Goal: Find specific page/section: Find specific page/section

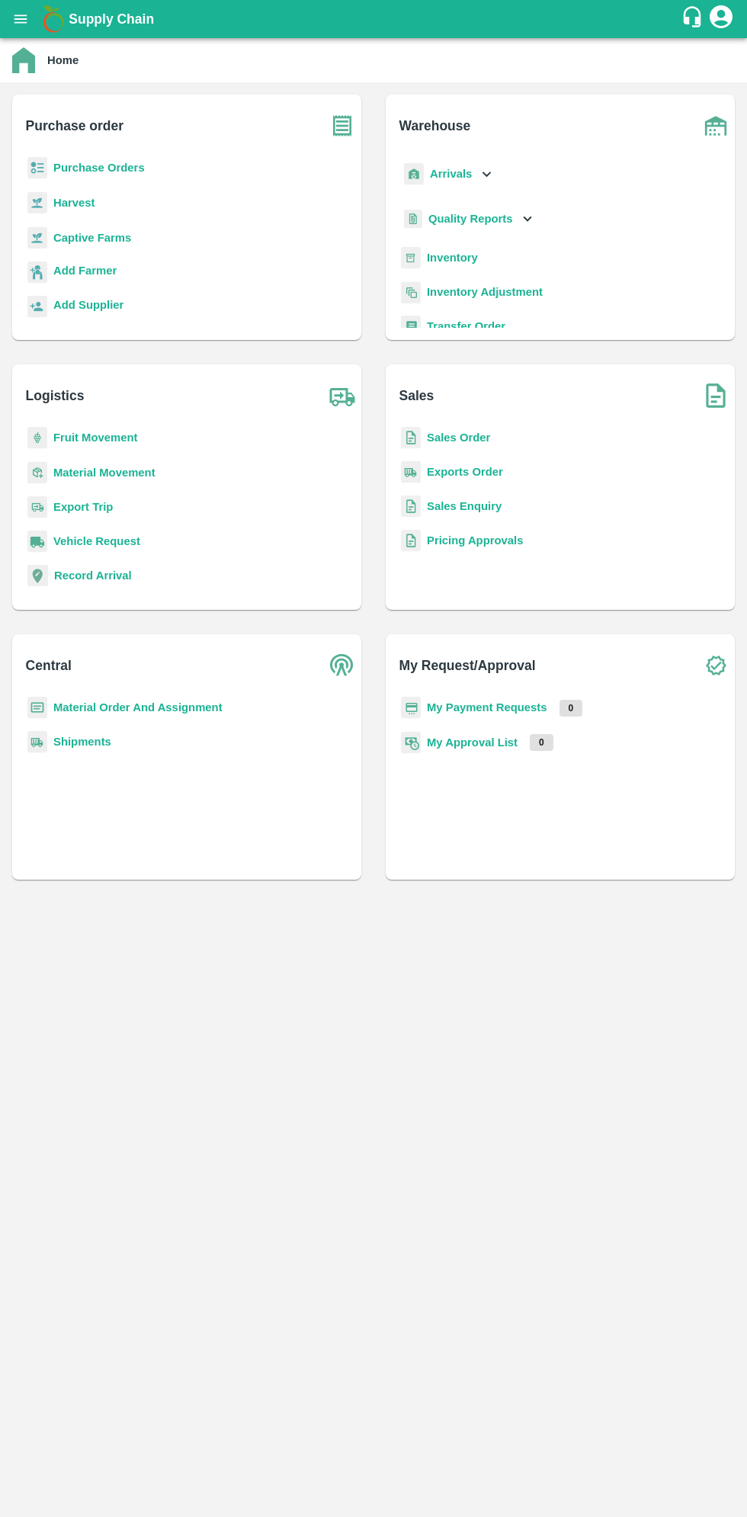
click at [21, 19] on icon "open drawer" at bounding box center [20, 18] width 13 height 8
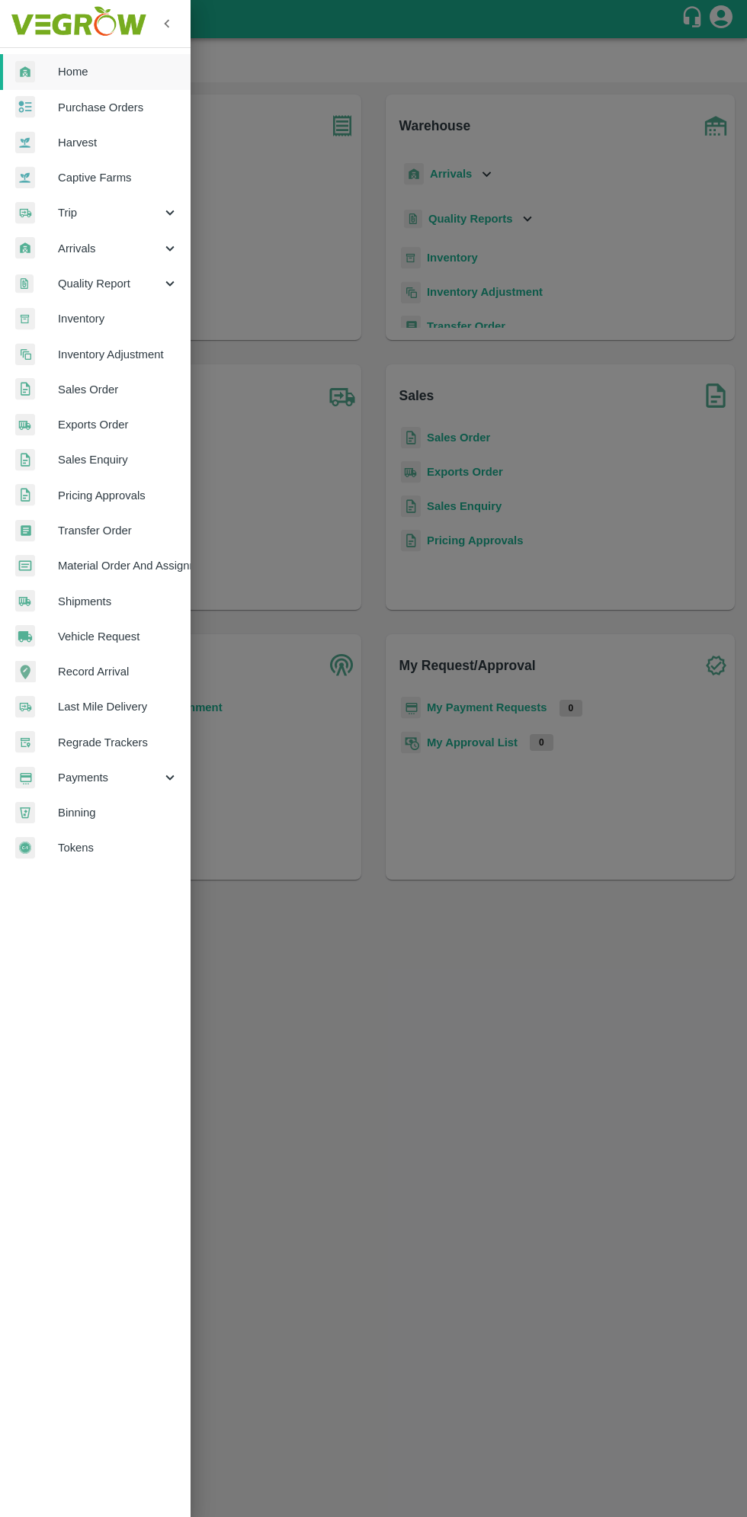
click at [62, 232] on div "Arrivals" at bounding box center [95, 248] width 191 height 35
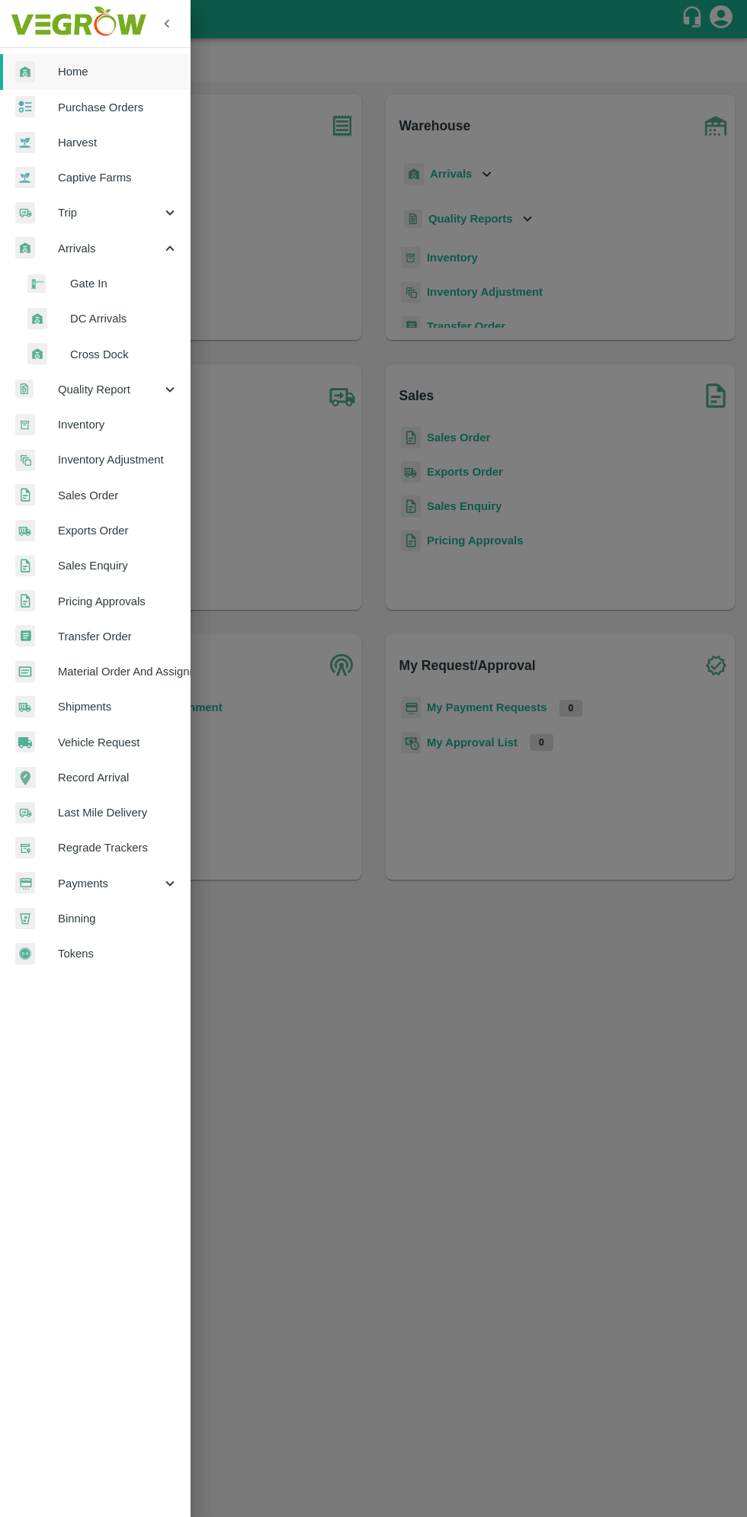
click at [77, 316] on span "DC Arrivals" at bounding box center [124, 318] width 108 height 17
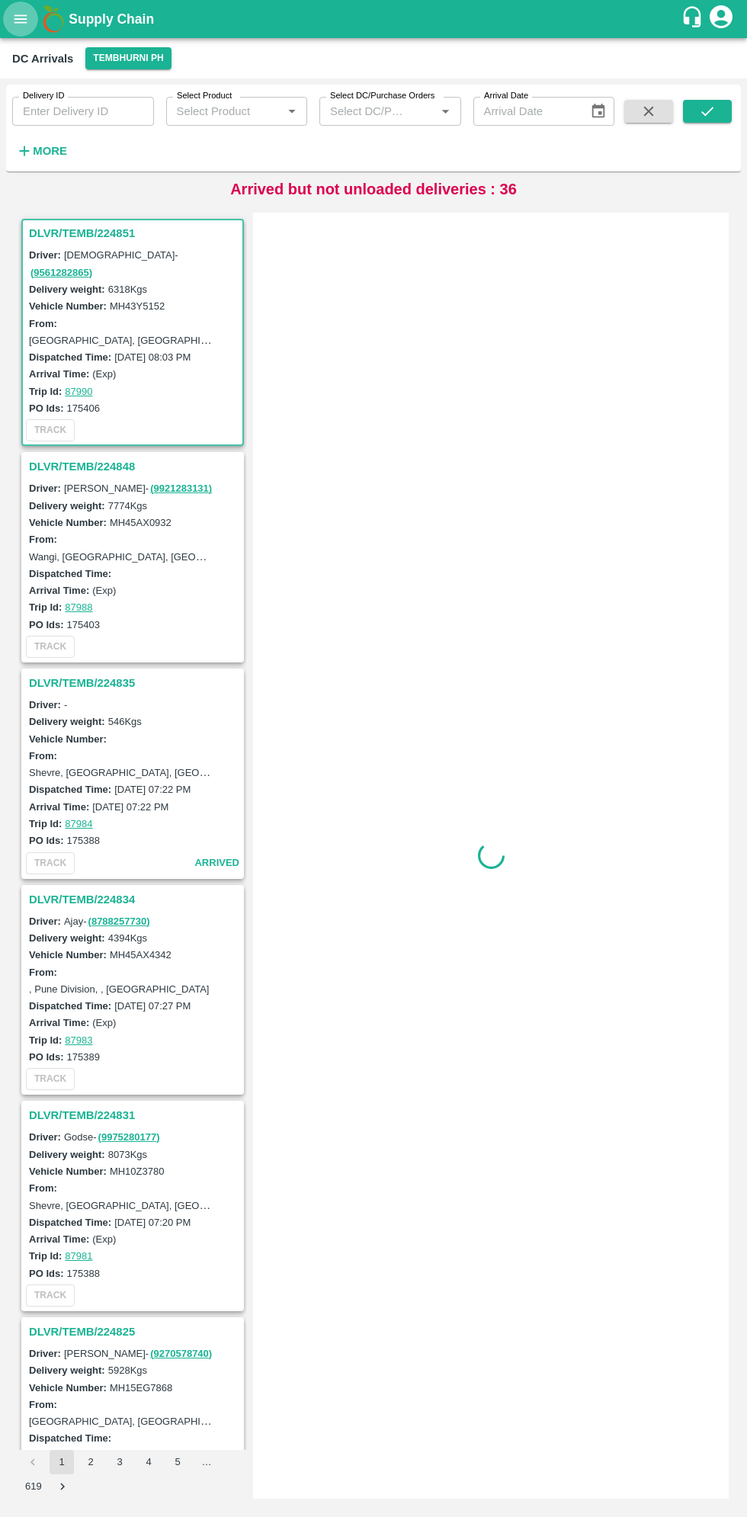
click at [14, 17] on icon "open drawer" at bounding box center [20, 19] width 17 height 17
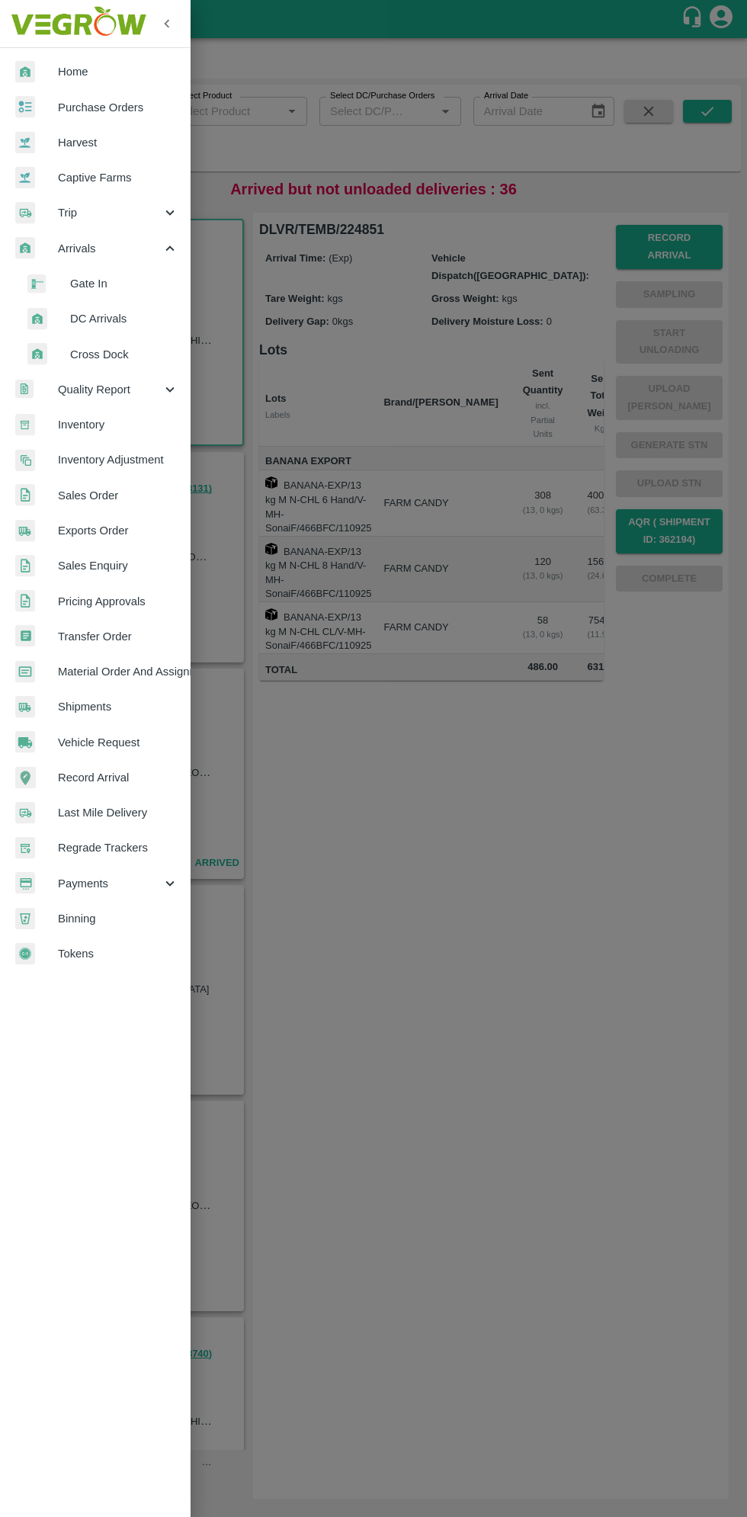
click at [522, 1053] on div at bounding box center [373, 758] width 747 height 1517
